Goal: Task Accomplishment & Management: Use online tool/utility

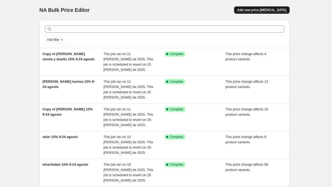
click at [280, 12] on button "Add new price [MEDICAL_DATA]" at bounding box center [261, 9] width 55 height 7
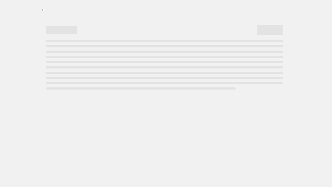
select select "percentage"
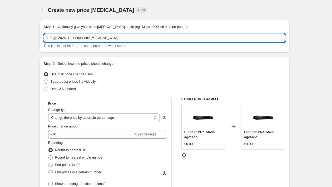
click at [117, 38] on input "19 ago 2025, 12:11:53 Price [MEDICAL_DATA]" at bounding box center [164, 38] width 241 height 8
drag, startPoint x: 88, startPoint y: 37, endPoint x: 63, endPoint y: 40, distance: 25.7
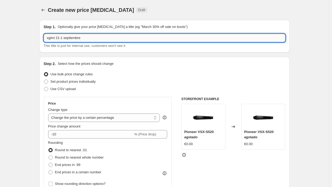
click at [63, 40] on input "xgimi 21-1 septiembre" at bounding box center [164, 38] width 241 height 8
type input "xgimi 21-31 agosto"
click at [88, 80] on span "Set product prices individually" at bounding box center [72, 81] width 45 height 4
click at [44, 80] on input "Set product prices individually" at bounding box center [44, 79] width 0 height 0
radio input "true"
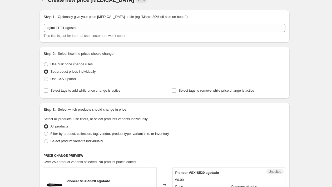
scroll to position [17, 0]
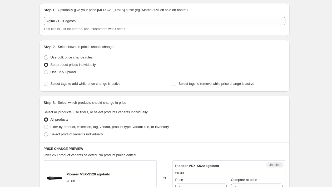
click at [88, 84] on span "Select tags to add while price change is active" at bounding box center [85, 84] width 70 height 4
click at [48, 84] on input "Select tags to add while price change is active" at bounding box center [46, 84] width 4 height 4
checkbox input "true"
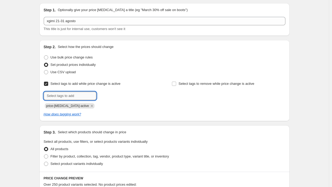
click at [88, 98] on input "text" at bounding box center [70, 96] width 53 height 8
type input "ofertas"
click at [44, 40] on button "Submit" at bounding box center [51, 43] width 15 height 6
type input "ofertas"
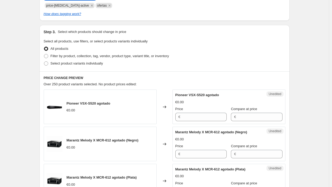
scroll to position [145, 0]
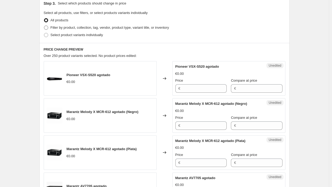
click at [90, 29] on span "Filter by product, collection, tag, vendor, product type, variant title, or inv…" at bounding box center [109, 28] width 118 height 4
click at [44, 26] on input "Filter by product, collection, tag, vendor, product type, variant title, or inv…" at bounding box center [44, 26] width 0 height 0
radio input "true"
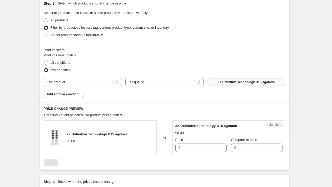
click at [223, 84] on button "2X Definitive Technology D15 agotado" at bounding box center [246, 81] width 78 height 7
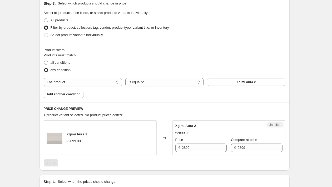
click at [58, 90] on div "Products must match: all conditions any condition The product The product's col…" at bounding box center [164, 75] width 241 height 45
click at [77, 97] on button "Add another condition" at bounding box center [64, 93] width 40 height 7
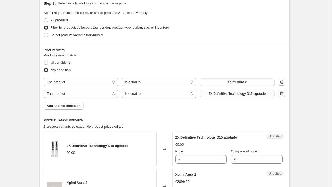
click at [218, 96] on button "2X Definitive Technology D15 agotado" at bounding box center [237, 93] width 75 height 7
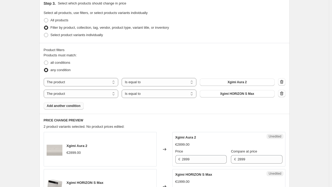
click at [79, 102] on button "Add another condition" at bounding box center [64, 105] width 40 height 7
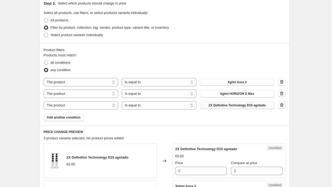
click at [223, 104] on span "2X Definitive Technology D15 agotado" at bounding box center [236, 105] width 57 height 4
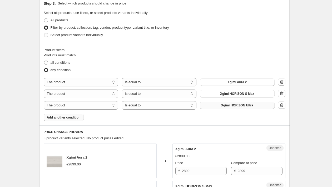
click at [73, 120] on button "Add another condition" at bounding box center [64, 117] width 40 height 7
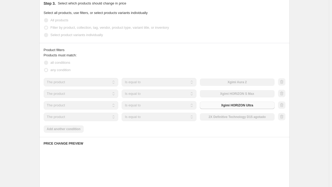
click at [252, 118] on div "The product The product's collection The product's tag The product's vendor The…" at bounding box center [159, 117] width 231 height 8
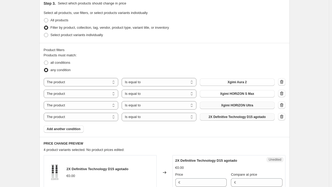
click at [252, 118] on span "2X Definitive Technology D15 agotado" at bounding box center [236, 117] width 57 height 4
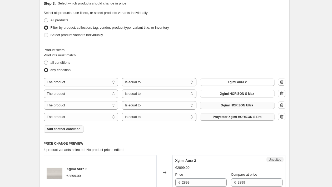
click at [78, 129] on span "Add another condition" at bounding box center [64, 129] width 34 height 4
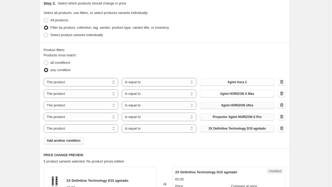
click at [230, 130] on span "2X Definitive Technology D15 agotado" at bounding box center [236, 128] width 57 height 4
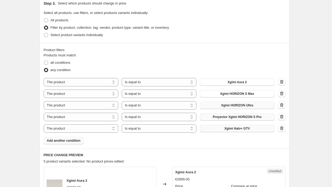
click at [73, 141] on span "Add another condition" at bounding box center [64, 140] width 34 height 4
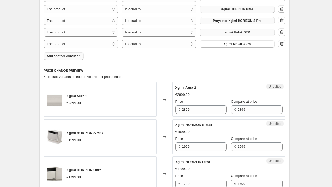
scroll to position [245, 0]
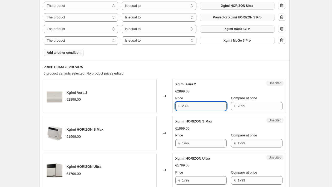
click at [210, 105] on input "2899" at bounding box center [204, 106] width 45 height 8
type input "2459"
click at [192, 143] on input "1999" at bounding box center [204, 143] width 45 height 8
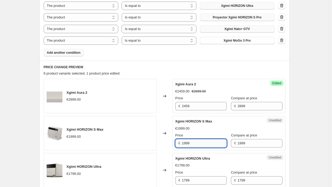
click at [192, 143] on input "1999" at bounding box center [204, 143] width 45 height 8
type input "1699"
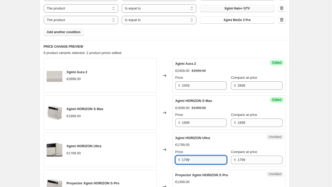
scroll to position [269, 0]
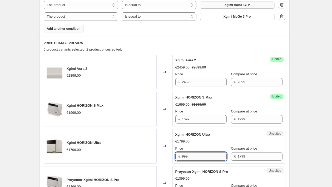
type input "999"
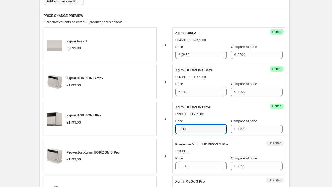
scroll to position [300, 0]
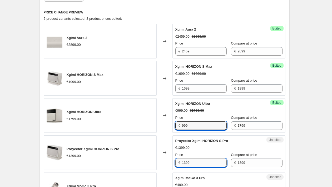
click at [196, 160] on input "1399" at bounding box center [204, 162] width 45 height 8
type input "1189"
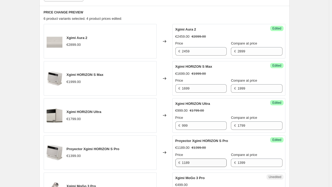
scroll to position [406, 0]
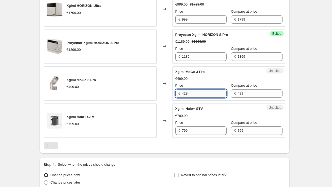
type input "429"
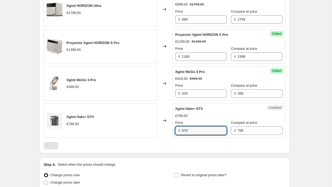
type input "679"
click at [167, 148] on div at bounding box center [164, 145] width 241 height 7
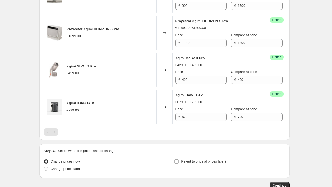
scroll to position [423, 0]
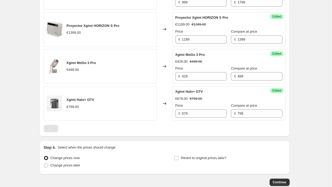
click at [57, 128] on div "Pagination" at bounding box center [54, 128] width 7 height 7
click at [192, 160] on label "Revert to original prices later?" at bounding box center [200, 157] width 52 height 7
click at [178, 160] on input "Revert to original prices later?" at bounding box center [176, 158] width 4 height 4
checkbox input "true"
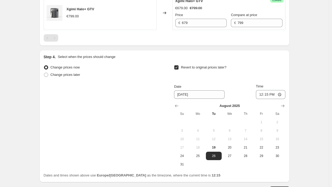
scroll to position [517, 0]
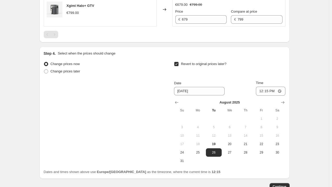
click at [277, 102] on div at bounding box center [229, 102] width 111 height 5
click at [282, 101] on icon "Show next month, September 2025" at bounding box center [282, 102] width 5 height 5
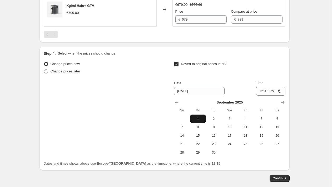
click at [201, 116] on button "1" at bounding box center [198, 118] width 16 height 8
type input "[DATE]"
click at [267, 92] on input "12:15" at bounding box center [270, 91] width 29 height 9
type input "00:00"
click at [275, 177] on span "Continue" at bounding box center [279, 178] width 14 height 4
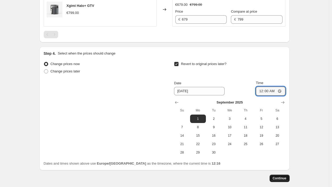
scroll to position [0, 0]
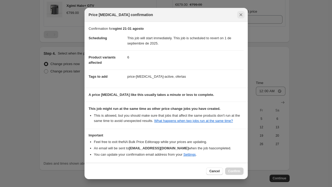
click at [238, 13] on icon "Close" at bounding box center [240, 14] width 5 height 5
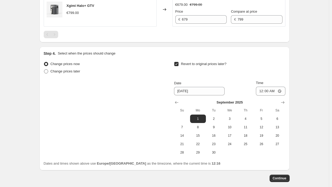
click at [80, 71] on span "Change prices later" at bounding box center [65, 71] width 30 height 4
click at [44, 69] on input "Change prices later" at bounding box center [44, 69] width 0 height 0
radio input "true"
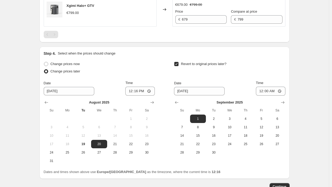
scroll to position [513, 0]
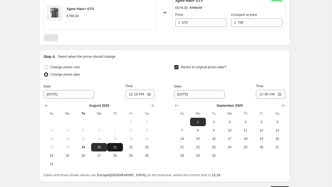
click at [116, 148] on span "21" at bounding box center [115, 147] width 12 height 4
type input "[DATE]"
click at [134, 94] on input "12:16" at bounding box center [139, 94] width 29 height 9
type input "00:00"
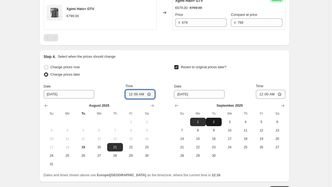
scroll to position [552, 0]
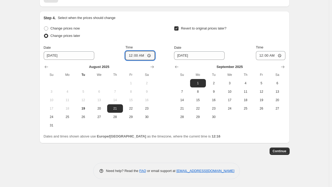
click at [276, 149] on span "Continue" at bounding box center [279, 151] width 14 height 4
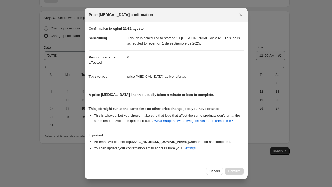
scroll to position [20, 0]
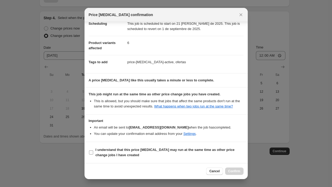
click at [211, 148] on b "I understand that this price [MEDICAL_DATA] may run at the same time as other p…" at bounding box center [164, 152] width 139 height 9
click at [93, 150] on input "I understand that this price [MEDICAL_DATA] may run at the same time as other p…" at bounding box center [91, 152] width 4 height 4
checkbox input "true"
click at [234, 170] on span "Confirm" at bounding box center [234, 171] width 12 height 4
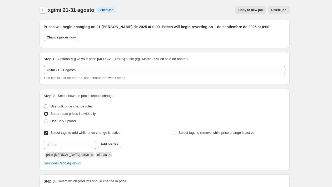
click at [42, 12] on icon "Price change jobs" at bounding box center [43, 9] width 5 height 5
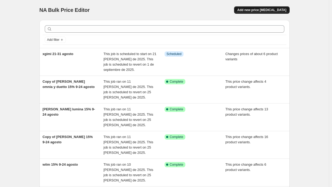
click at [253, 11] on span "Add new price [MEDICAL_DATA]" at bounding box center [261, 10] width 49 height 4
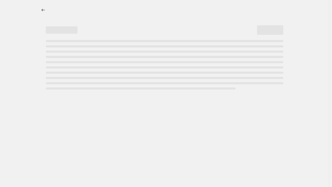
select select "percentage"
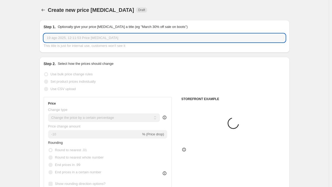
click at [125, 36] on input "19 ago 2025, 12:11:53 Price [MEDICAL_DATA]" at bounding box center [164, 38] width 241 height 8
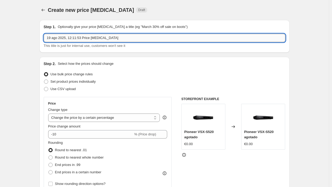
click at [125, 36] on input "19 ago 2025, 12:11:53 Price [MEDICAL_DATA]" at bounding box center [164, 38] width 241 height 8
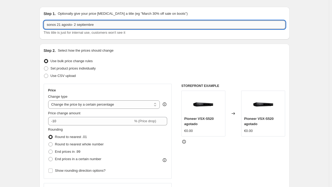
scroll to position [20, 0]
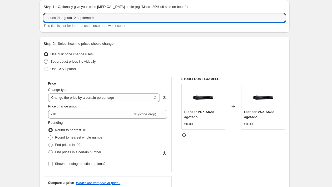
type input "sonos 21 agosto- 2 septiembre"
click at [80, 63] on span "Set product prices individually" at bounding box center [72, 61] width 45 height 4
click at [44, 60] on input "Set product prices individually" at bounding box center [44, 59] width 0 height 0
radio input "true"
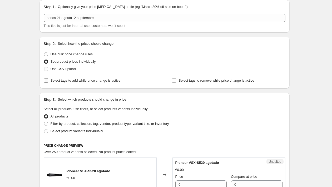
click at [81, 83] on label "Select tags to add while price change is active" at bounding box center [82, 80] width 77 height 7
click at [48, 83] on input "Select tags to add while price change is active" at bounding box center [46, 80] width 4 height 4
checkbox input "true"
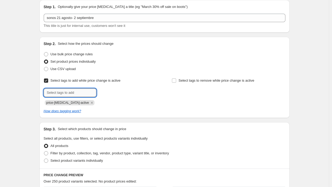
click at [82, 91] on input "text" at bounding box center [70, 92] width 53 height 8
type input "ofertas"
click at [44, 37] on button "Submit" at bounding box center [51, 40] width 15 height 6
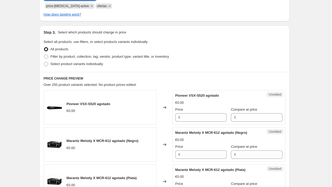
scroll to position [120, 0]
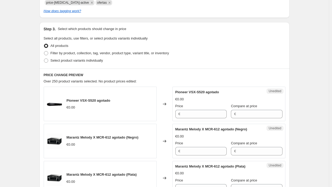
click at [99, 48] on div "All products" at bounding box center [164, 45] width 241 height 7
click at [99, 52] on span "Filter by product, collection, tag, vendor, product type, variant title, or inv…" at bounding box center [109, 53] width 118 height 4
click at [44, 51] on input "Filter by product, collection, tag, vendor, product type, variant title, or inv…" at bounding box center [44, 51] width 0 height 0
radio input "true"
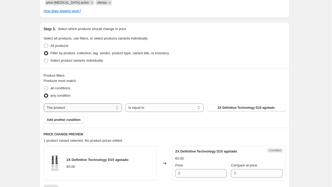
click at [103, 105] on select "The product The product's collection The product's tag The product's vendor The…" at bounding box center [83, 107] width 78 height 8
click at [215, 106] on button "2X Definitive Technology D15 agotado" at bounding box center [246, 107] width 78 height 7
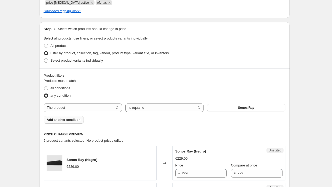
click at [79, 116] on button "Add another condition" at bounding box center [64, 119] width 40 height 7
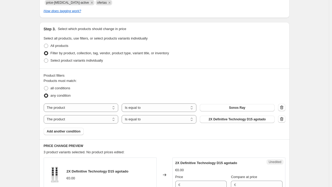
click at [220, 121] on span "2X Definitive Technology D15 agotado" at bounding box center [236, 119] width 57 height 4
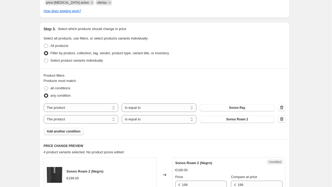
click at [83, 134] on button "Add another condition" at bounding box center [64, 131] width 40 height 7
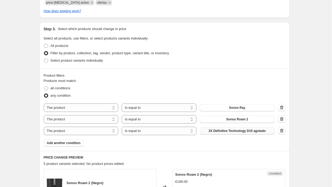
click at [224, 131] on span "2X Definitive Technology D15 agotado" at bounding box center [236, 131] width 57 height 4
click at [74, 142] on span "Add another condition" at bounding box center [64, 143] width 34 height 4
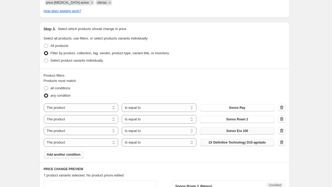
click at [218, 145] on button "2X Definitive Technology D15 agotado" at bounding box center [237, 142] width 75 height 7
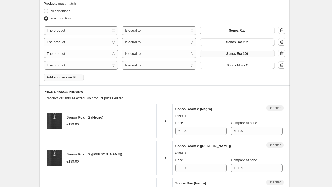
scroll to position [200, 0]
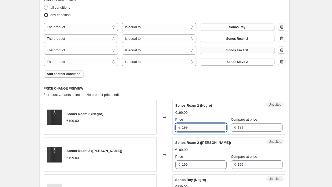
click at [200, 128] on input "199" at bounding box center [204, 127] width 45 height 8
type input "159"
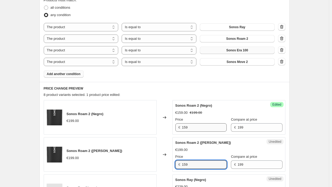
type input "159"
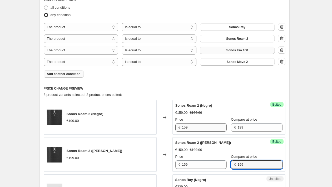
scroll to position [308, 0]
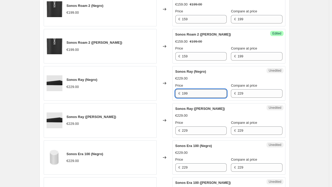
type input "199"
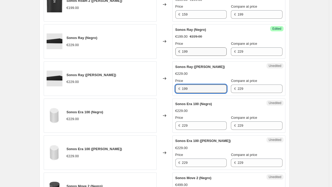
scroll to position [408, 0]
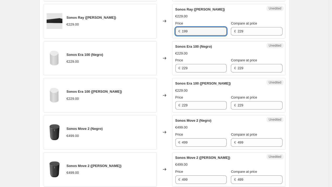
type input "199"
click at [200, 69] on input "229" at bounding box center [204, 68] width 45 height 8
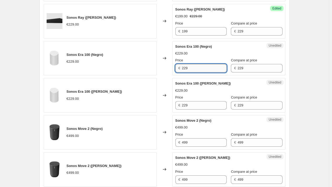
click at [200, 69] on input "229" at bounding box center [204, 68] width 45 height 8
type input "199"
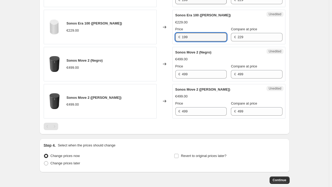
scroll to position [472, 0]
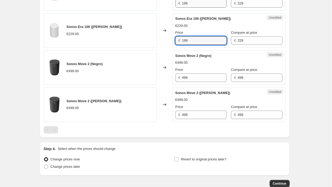
type input "199"
click at [199, 79] on input "499" at bounding box center [204, 77] width 45 height 8
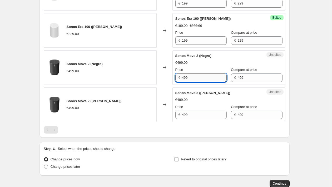
click at [199, 79] on input "499" at bounding box center [204, 77] width 45 height 8
type input "399"
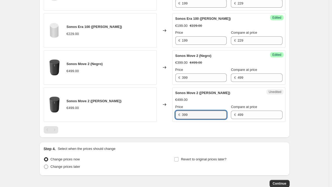
type input "399"
click at [62, 163] on label "Change prices later" at bounding box center [62, 166] width 37 height 7
click at [44, 164] on input "Change prices later" at bounding box center [44, 164] width 0 height 0
radio input "true"
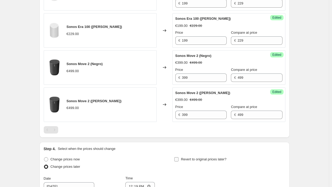
click at [195, 159] on span "Revert to original prices later?" at bounding box center [203, 159] width 45 height 4
click at [178, 159] on input "Revert to original prices later?" at bounding box center [176, 159] width 4 height 4
checkbox input "true"
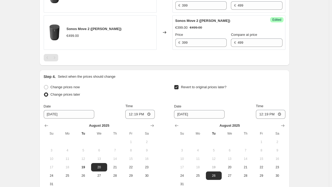
scroll to position [552, 0]
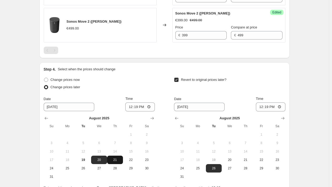
click at [114, 158] on span "21" at bounding box center [115, 160] width 12 height 4
type input "[DATE]"
click at [134, 107] on input "12:19" at bounding box center [139, 106] width 29 height 9
type input "00:00"
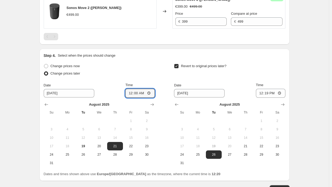
scroll to position [569, 0]
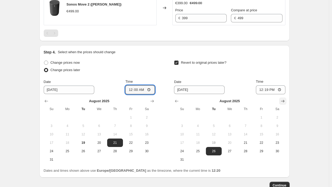
click at [282, 100] on icon "Show next month, September 2025" at bounding box center [282, 100] width 5 height 5
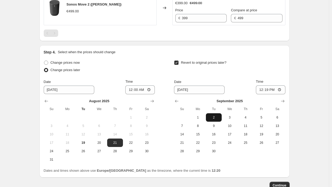
click at [217, 118] on span "2" at bounding box center [214, 117] width 12 height 4
type input "[DATE]"
click at [267, 91] on input "12:19" at bounding box center [270, 89] width 29 height 9
type input "00:00"
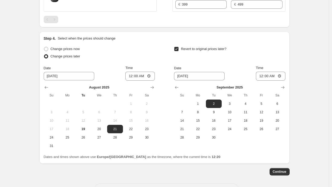
scroll to position [586, 0]
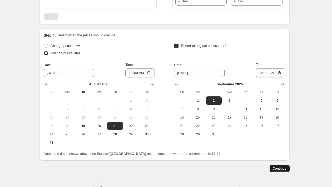
click at [276, 166] on span "Continue" at bounding box center [279, 168] width 14 height 4
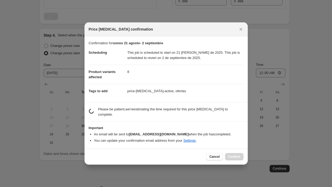
scroll to position [20, 0]
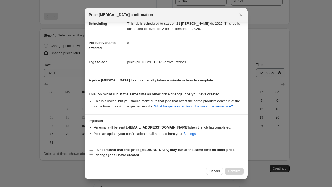
drag, startPoint x: 185, startPoint y: 153, endPoint x: 198, endPoint y: 154, distance: 12.4
click at [185, 153] on span "I understand that this price [MEDICAL_DATA] may run at the same time as other p…" at bounding box center [169, 152] width 148 height 11
click at [93, 153] on input "I understand that this price [MEDICAL_DATA] may run at the same time as other p…" at bounding box center [91, 152] width 4 height 4
checkbox input "true"
click at [236, 170] on span "Confirm" at bounding box center [234, 171] width 12 height 4
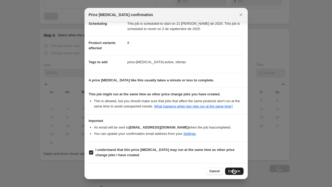
scroll to position [586, 0]
